Goal: Entertainment & Leisure: Consume media (video, audio)

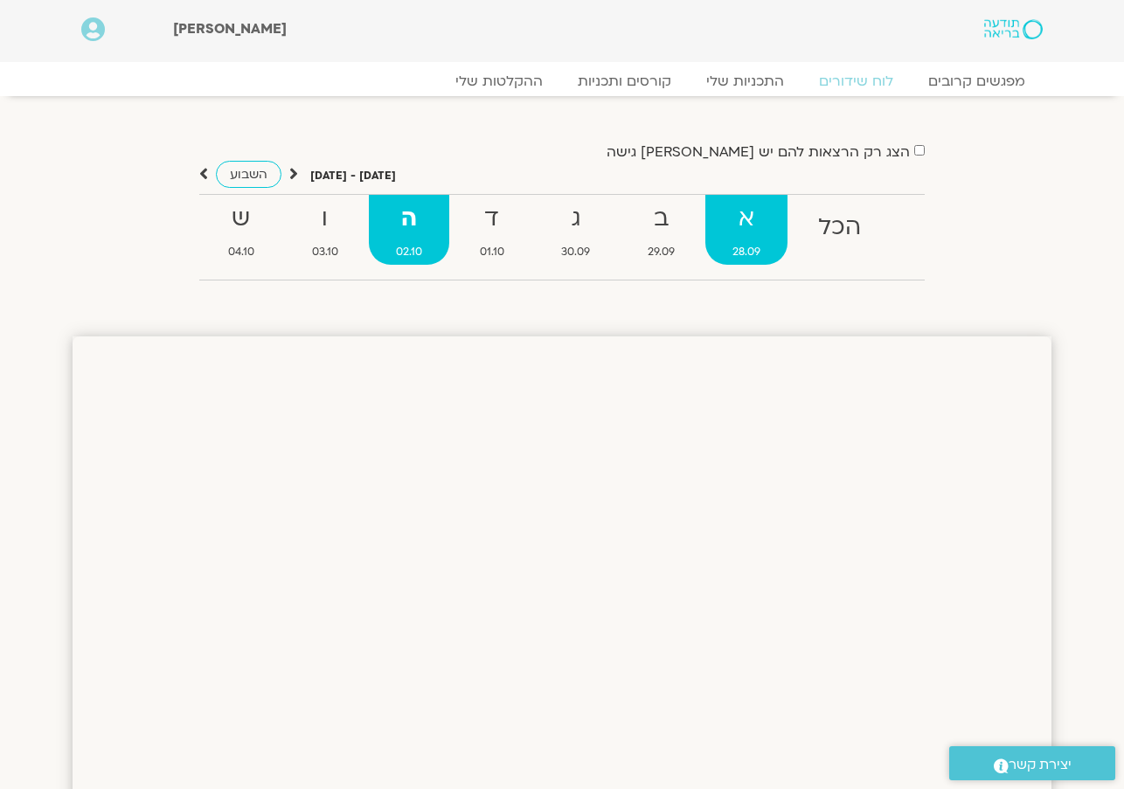
click at [752, 208] on strong "א" at bounding box center [746, 218] width 82 height 39
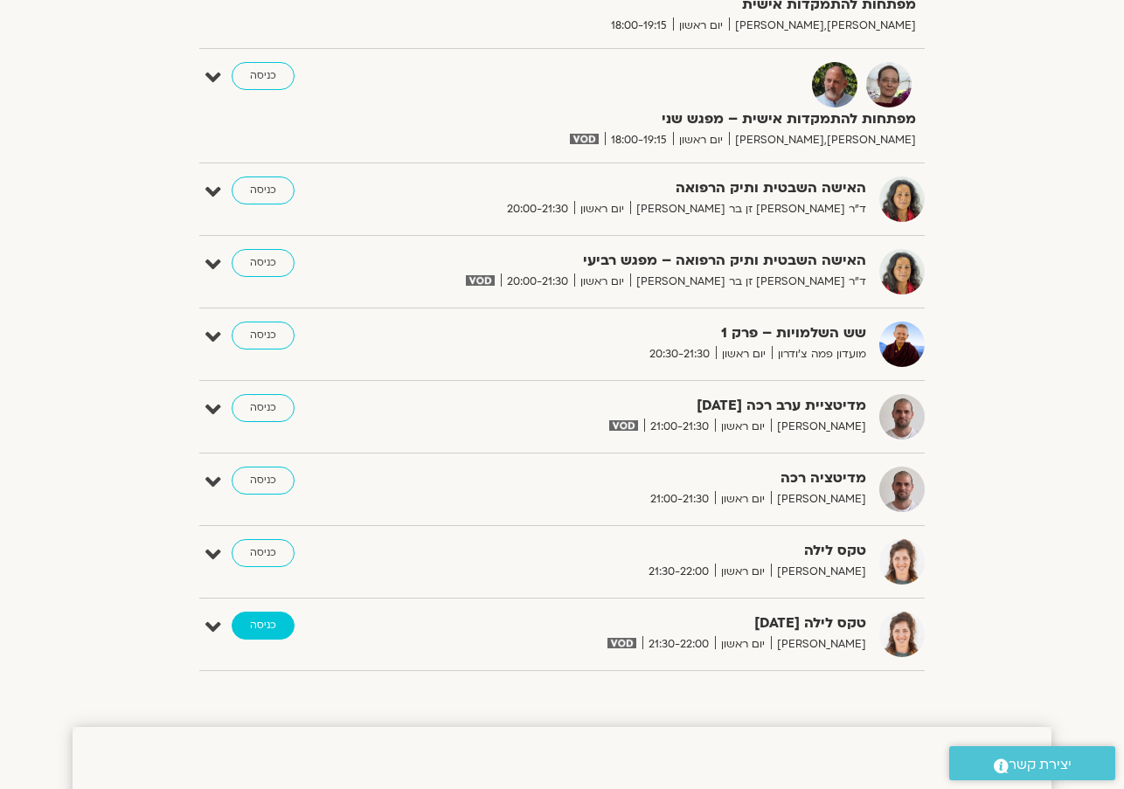
scroll to position [1481, 0]
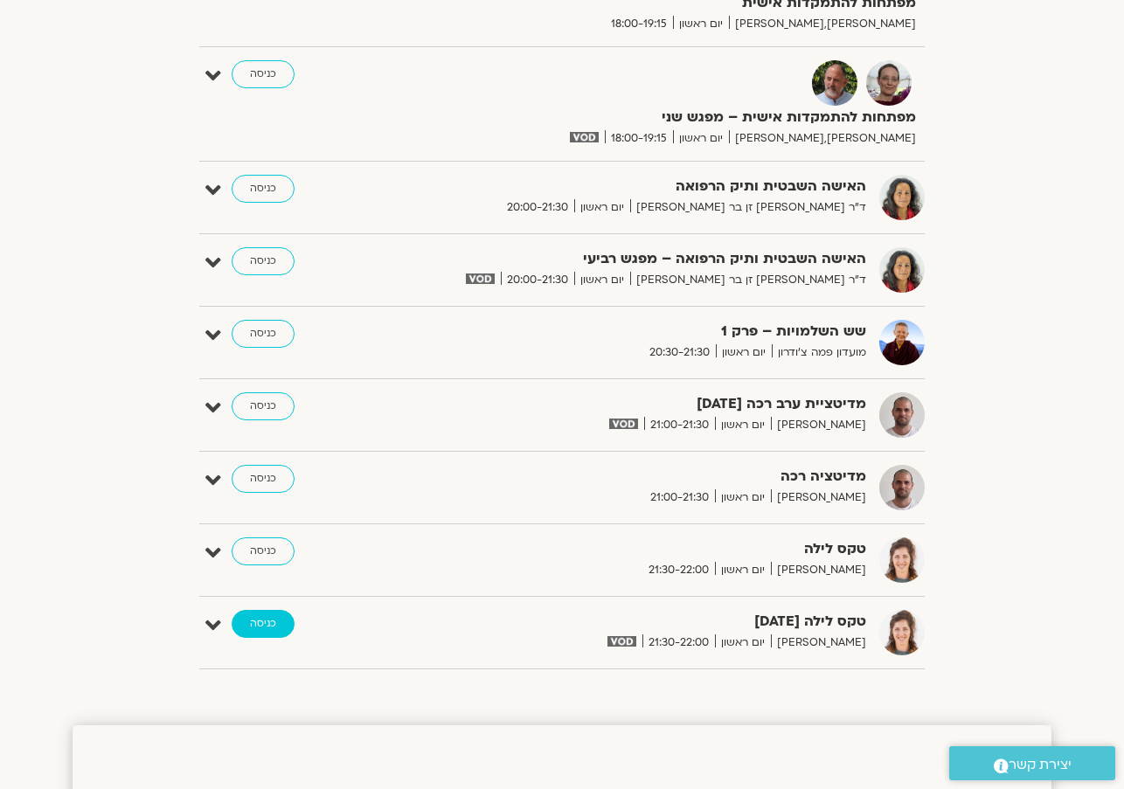
click at [274, 626] on link "כניסה" at bounding box center [263, 624] width 63 height 28
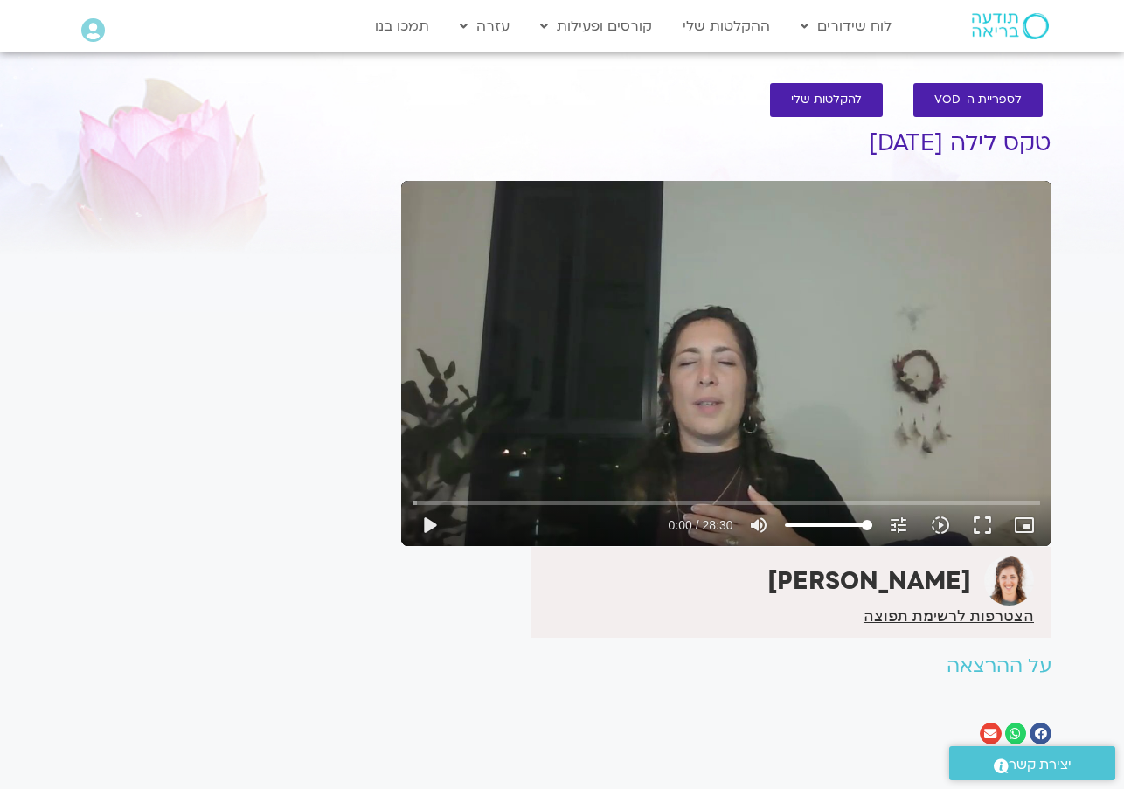
scroll to position [2, 0]
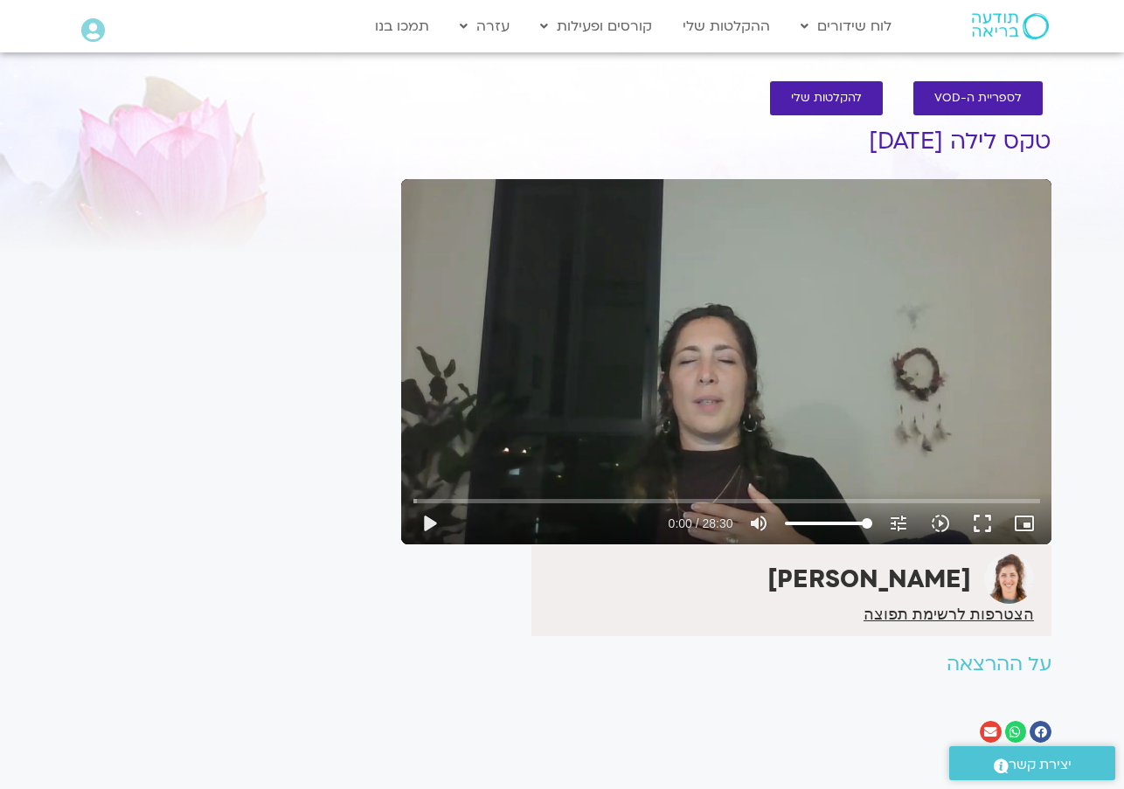
drag, startPoint x: 871, startPoint y: 133, endPoint x: 1049, endPoint y: 146, distance: 178.8
click at [1049, 149] on h1 "טקס לילה 28.9.25" at bounding box center [726, 141] width 650 height 26
copy h1 "טקס לילה 28.9.25"
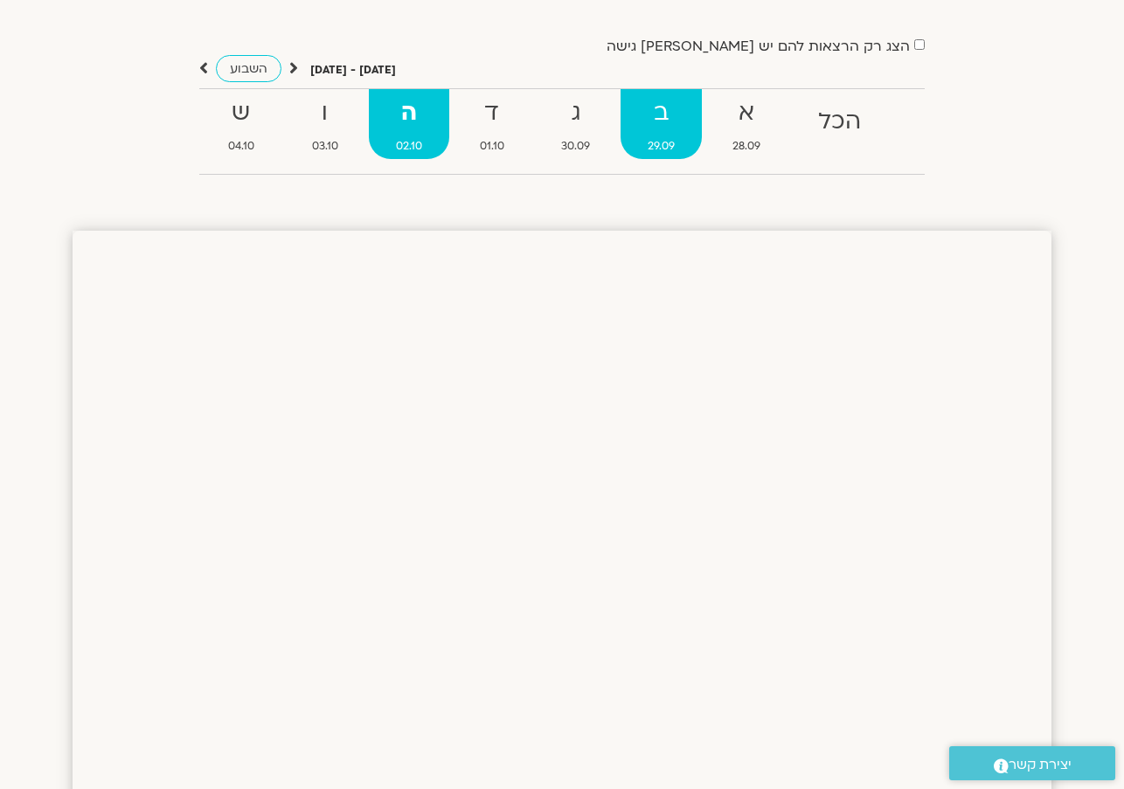
click at [650, 121] on strong "ב" at bounding box center [661, 113] width 81 height 39
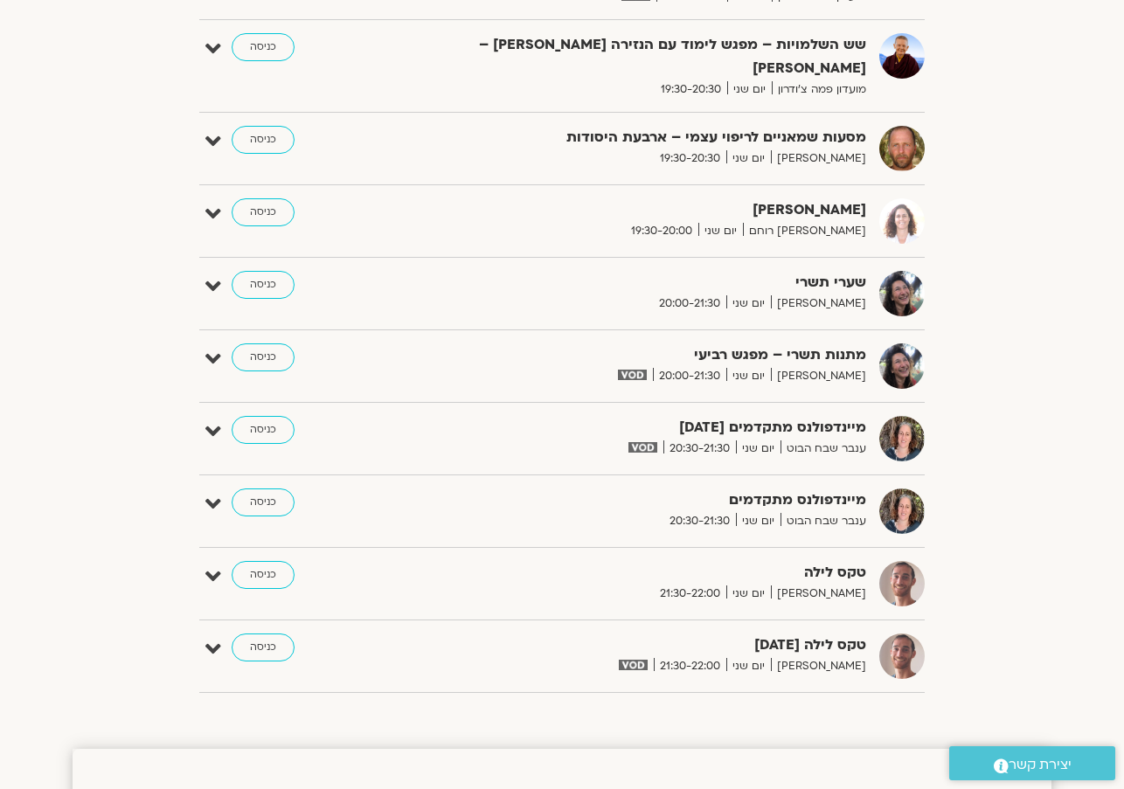
scroll to position [1777, 0]
click at [648, 659] on img at bounding box center [633, 664] width 29 height 10
click at [262, 633] on link "כניסה" at bounding box center [263, 647] width 63 height 28
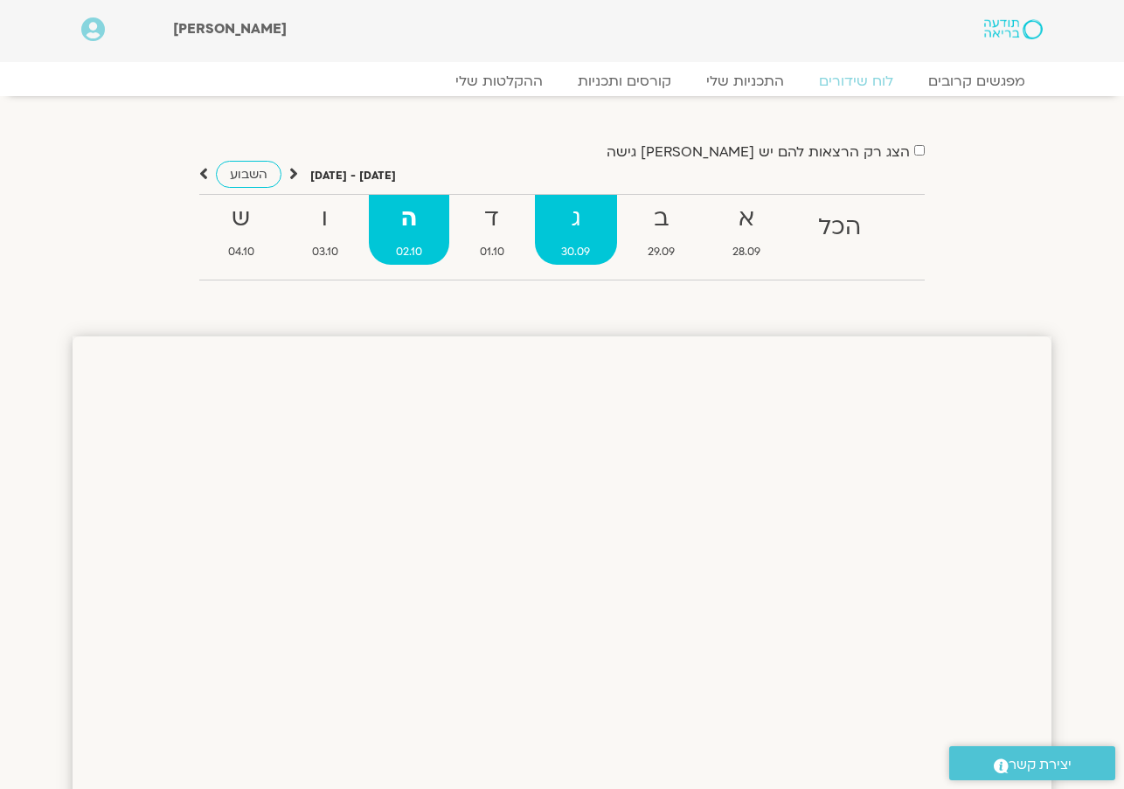
click at [564, 212] on strong "ג" at bounding box center [576, 218] width 83 height 39
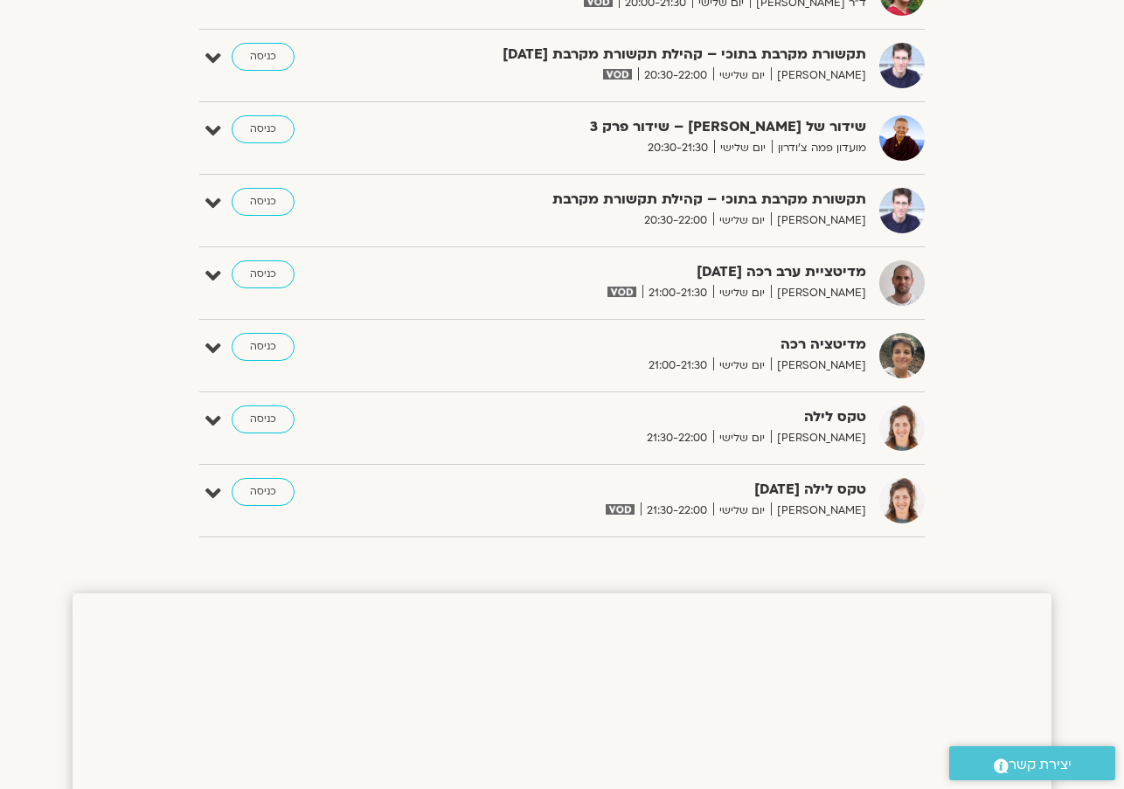
scroll to position [1717, 0]
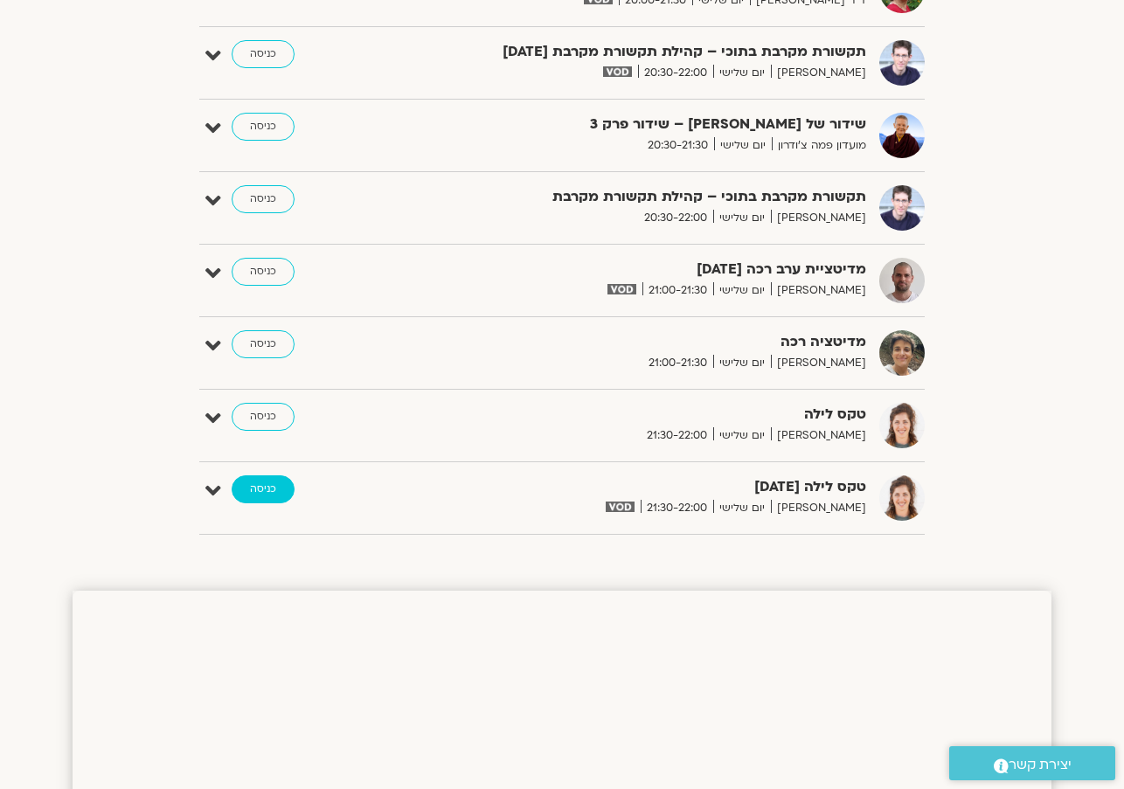
click at [257, 482] on link "כניסה" at bounding box center [263, 489] width 63 height 28
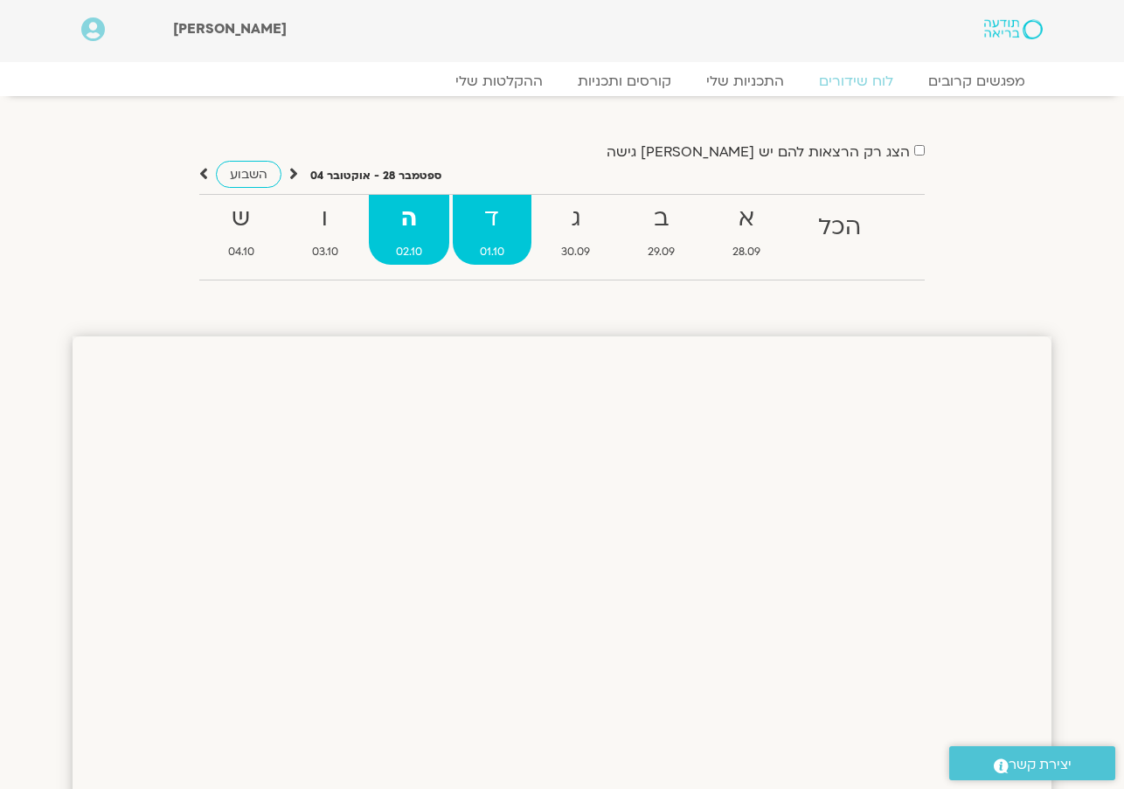
click at [492, 211] on strong "ד" at bounding box center [492, 218] width 79 height 39
click at [496, 223] on strong "ד" at bounding box center [492, 218] width 79 height 39
click at [417, 221] on strong "ה" at bounding box center [409, 218] width 80 height 39
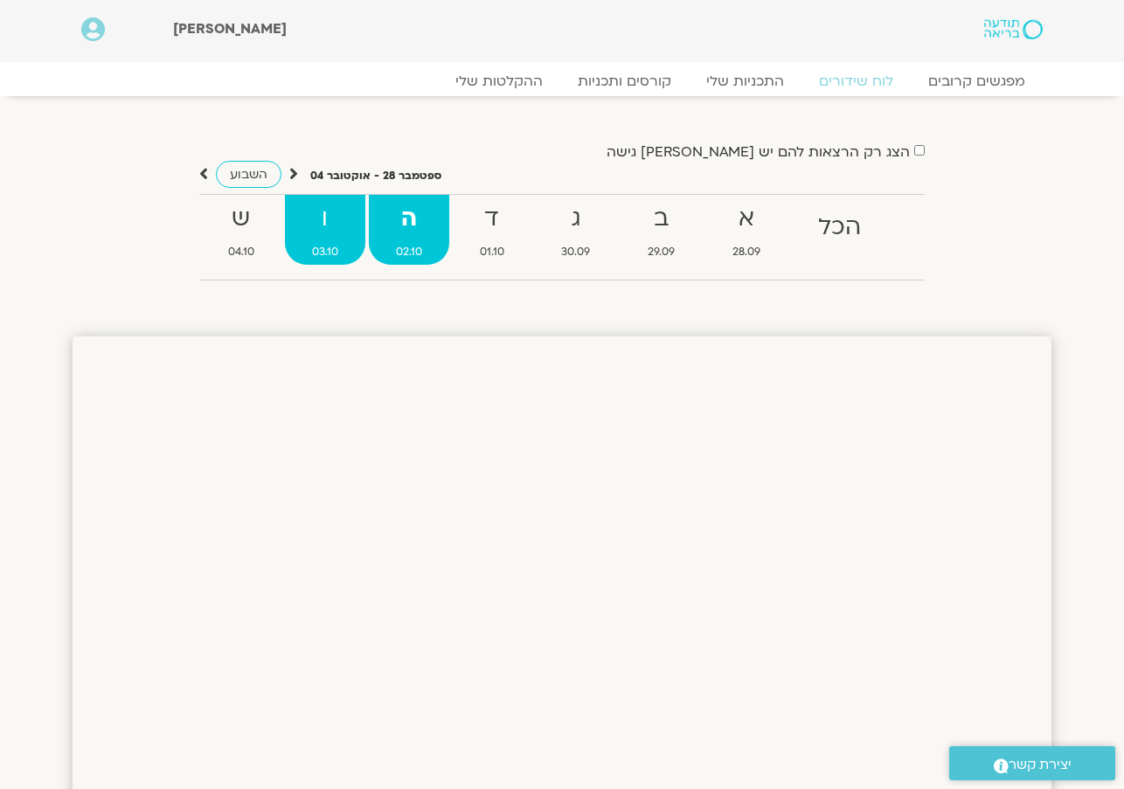
click at [333, 230] on strong "ו" at bounding box center [325, 218] width 80 height 39
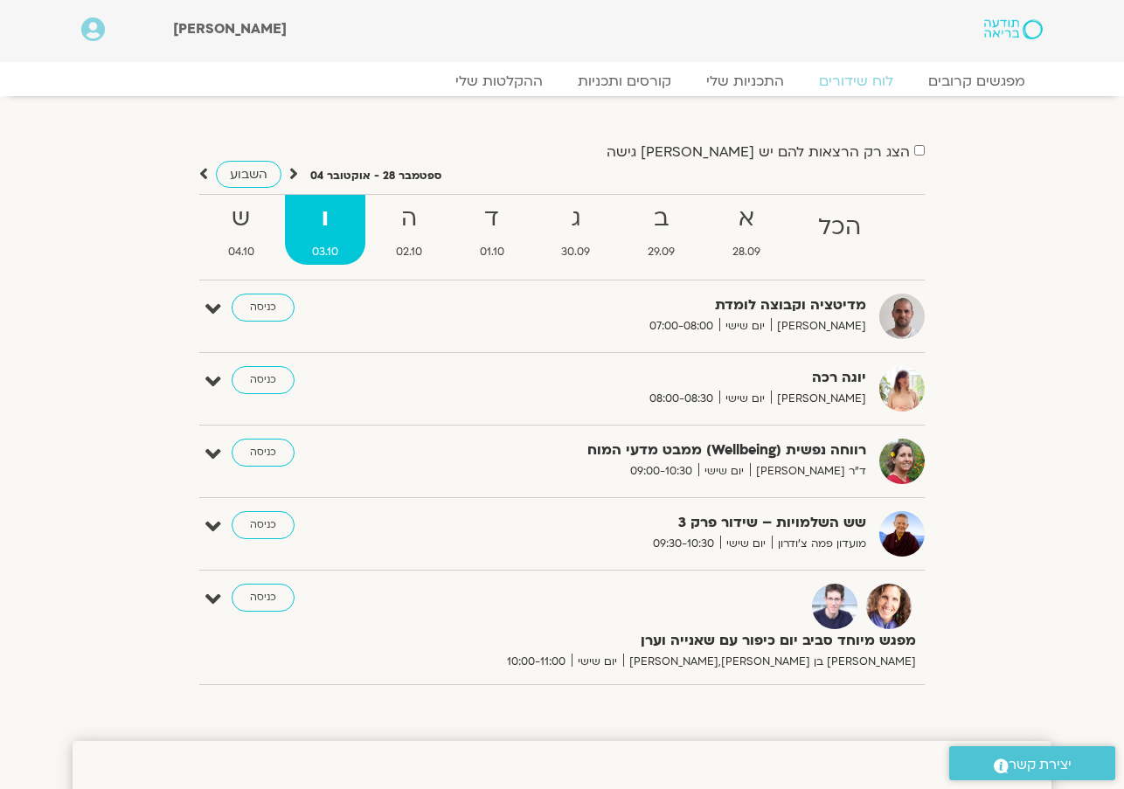
scroll to position [17, 0]
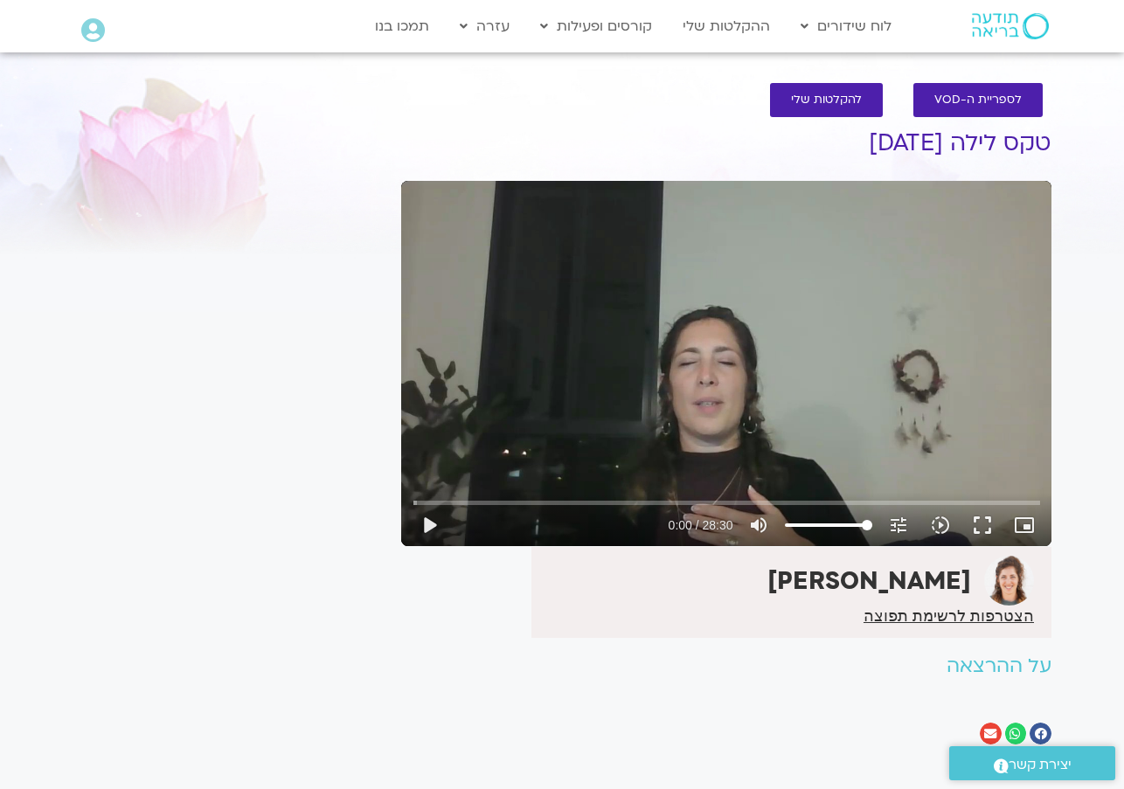
click at [864, 0] on div "Main Menu לוח שידורים לוח שידורים יומי תכניה שבועית ההקלטות שלי קורסים ופעילות …" at bounding box center [562, 26] width 1124 height 52
click at [427, 528] on button "play_arrow" at bounding box center [429, 525] width 42 height 42
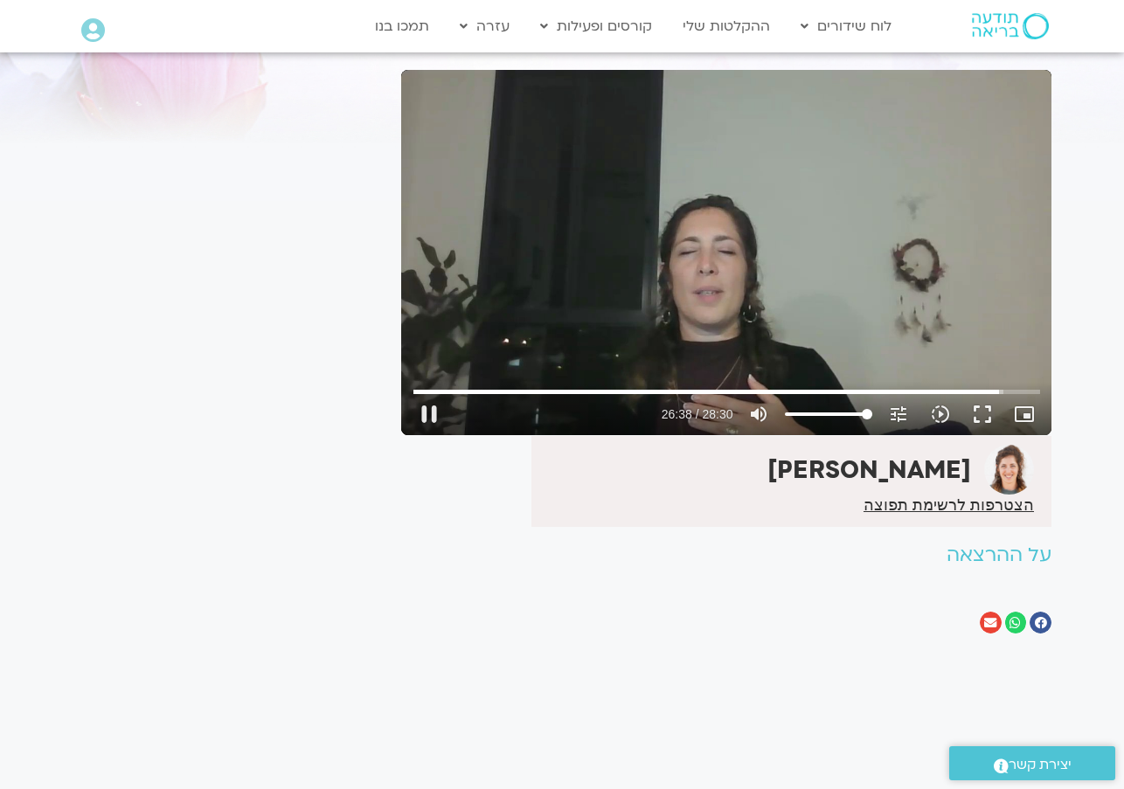
scroll to position [111, 0]
click at [434, 413] on button "replay" at bounding box center [429, 414] width 42 height 42
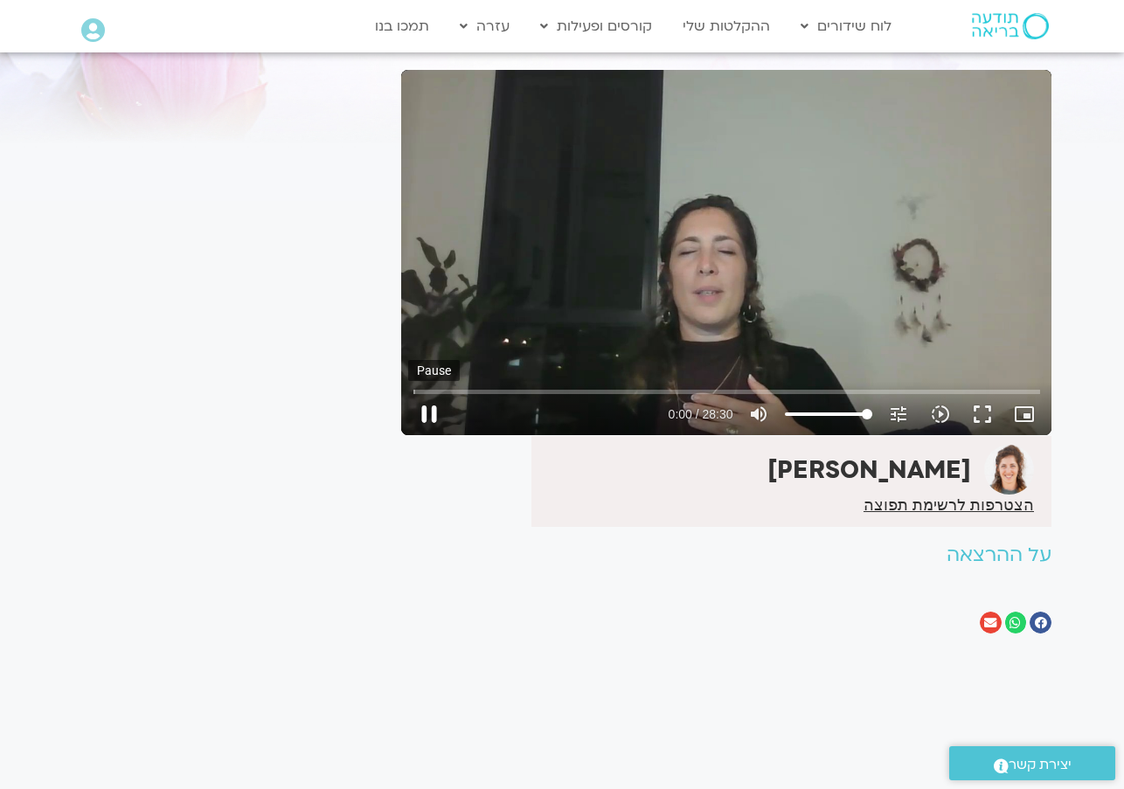
click at [431, 415] on button "pause" at bounding box center [429, 414] width 42 height 42
click at [429, 410] on button "play_arrow" at bounding box center [429, 414] width 42 height 42
click at [428, 413] on button "pause" at bounding box center [429, 414] width 42 height 42
click at [433, 412] on button "pause" at bounding box center [429, 414] width 42 height 42
type input "9.64392262633674"
